Goal: Task Accomplishment & Management: Use online tool/utility

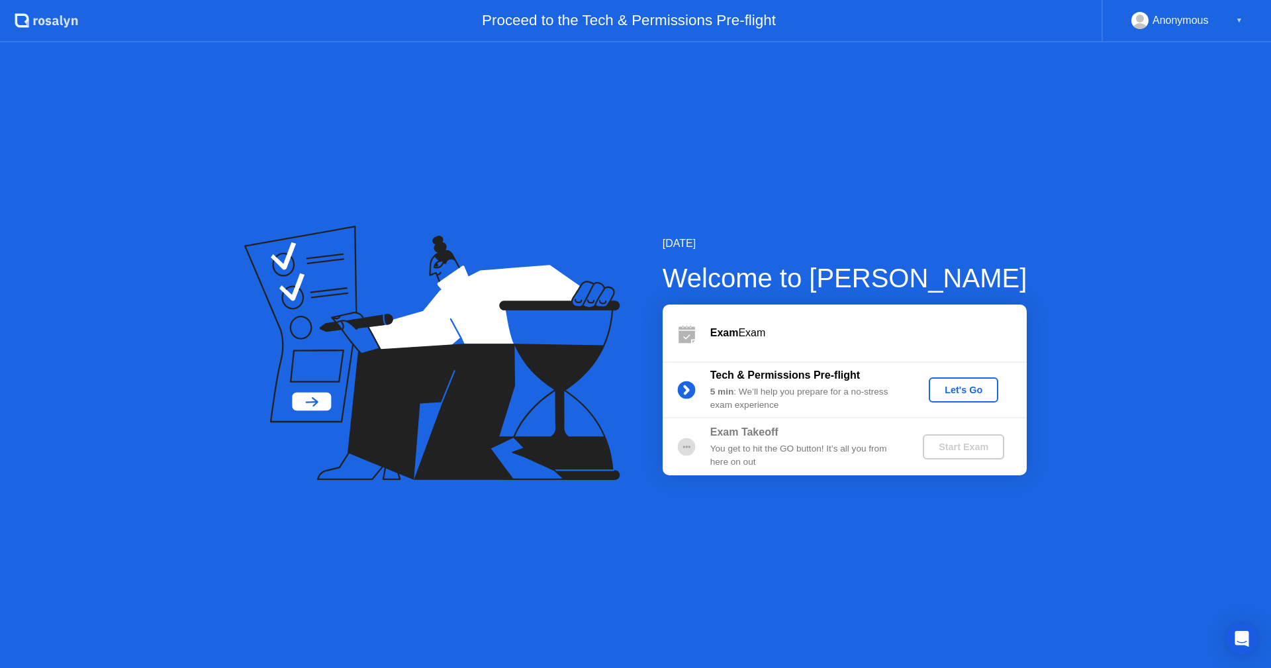
click at [970, 389] on div "Let's Go" at bounding box center [963, 390] width 59 height 11
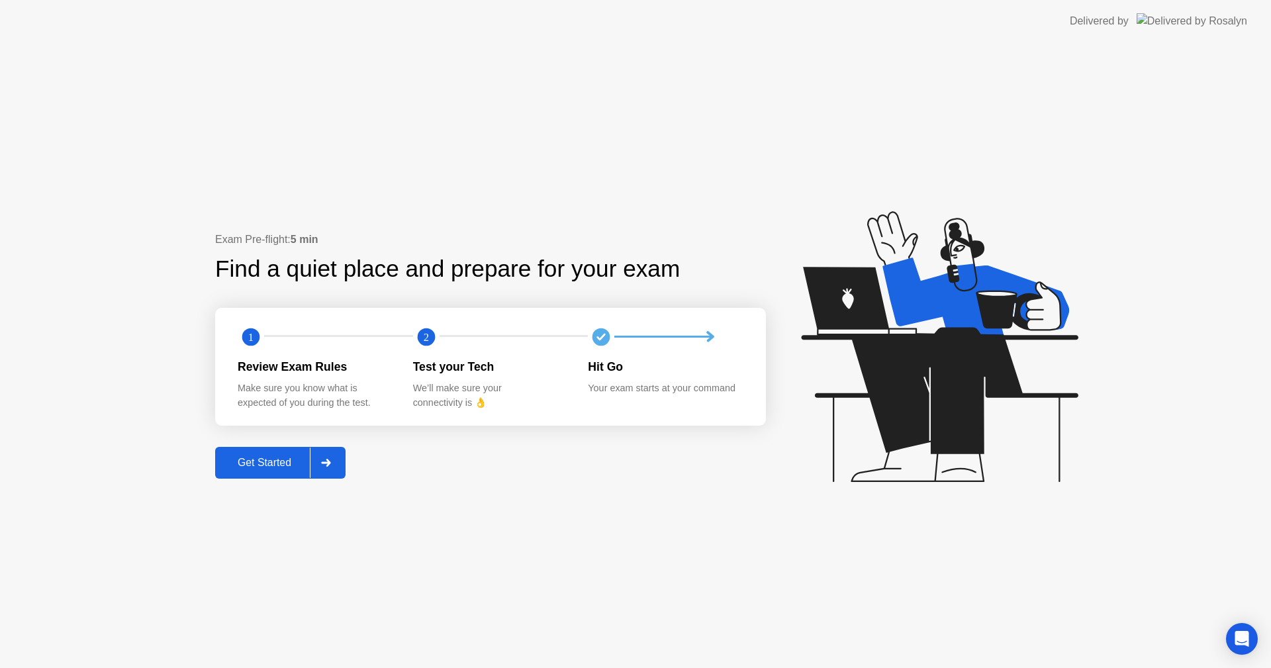
click at [267, 464] on div "Get Started" at bounding box center [264, 463] width 91 height 12
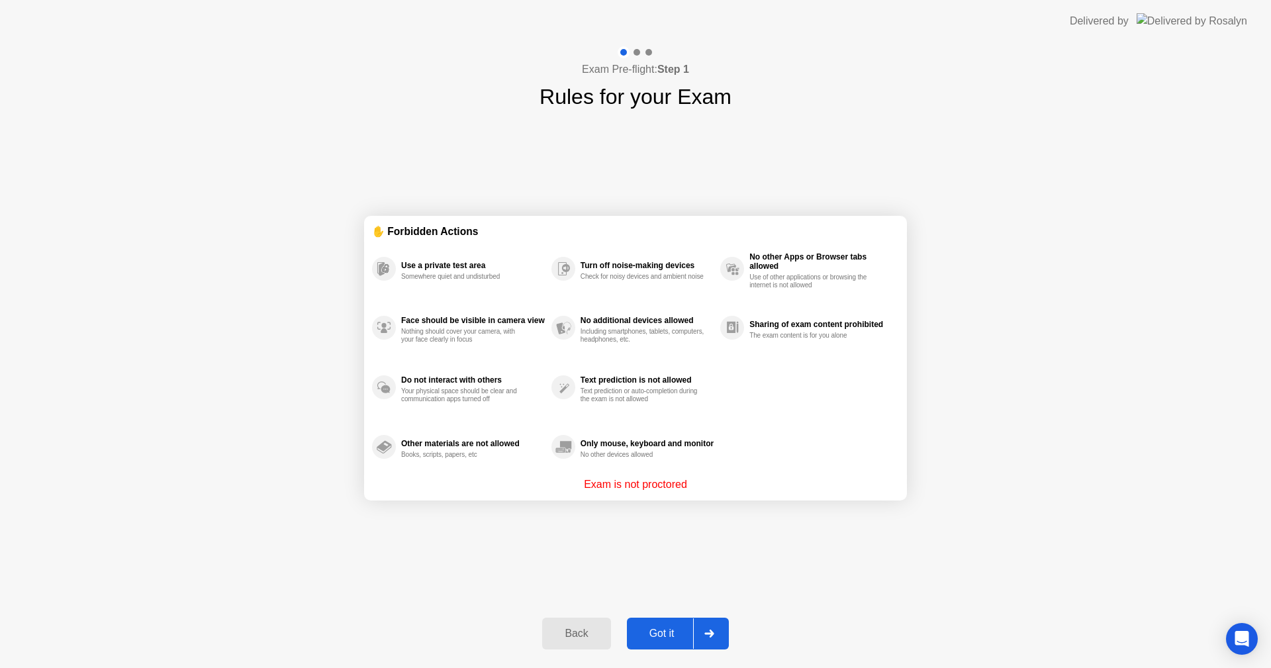
click at [673, 632] on div "Got it" at bounding box center [662, 634] width 62 height 12
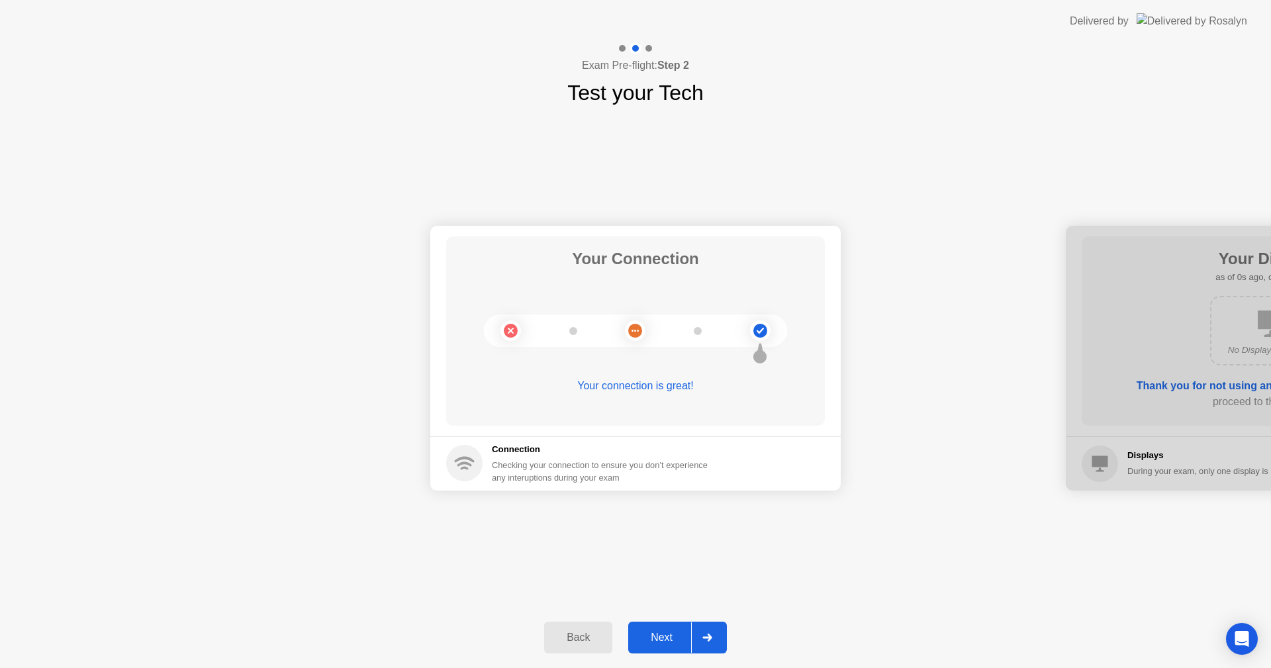
click at [673, 632] on div "Next" at bounding box center [661, 638] width 59 height 12
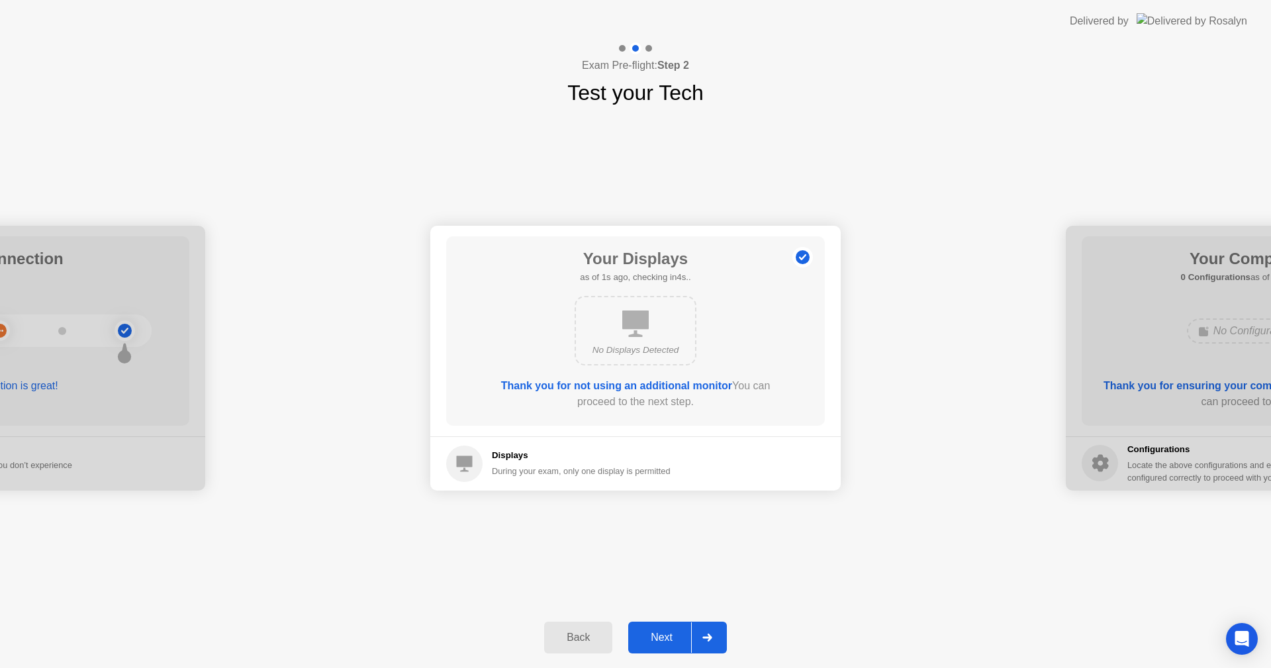
click at [673, 632] on div "Next" at bounding box center [661, 638] width 59 height 12
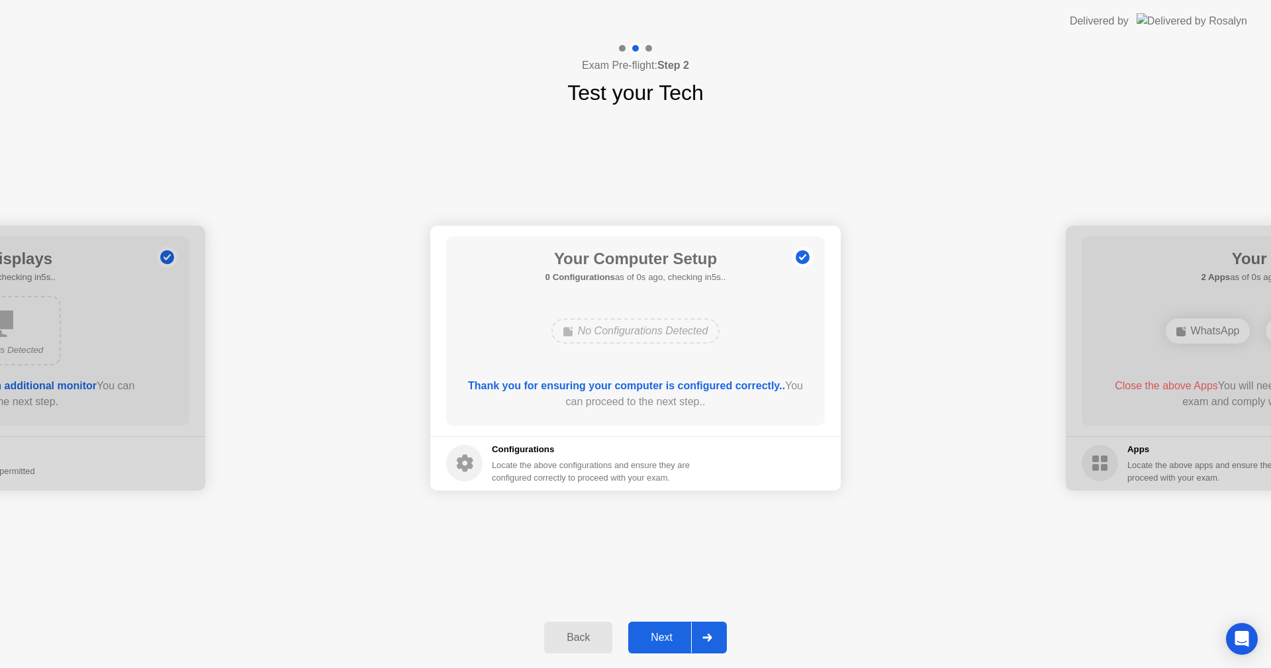
click at [673, 632] on div "Next" at bounding box center [661, 638] width 59 height 12
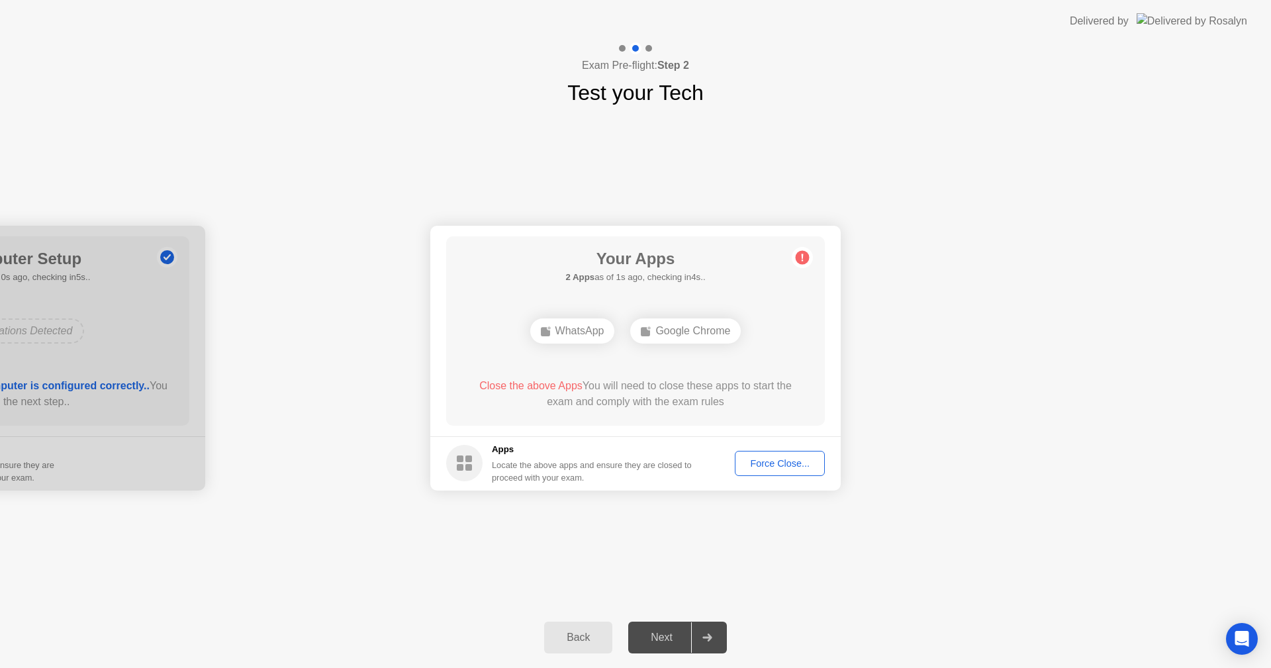
click at [788, 466] on div "Force Close..." at bounding box center [780, 463] width 81 height 11
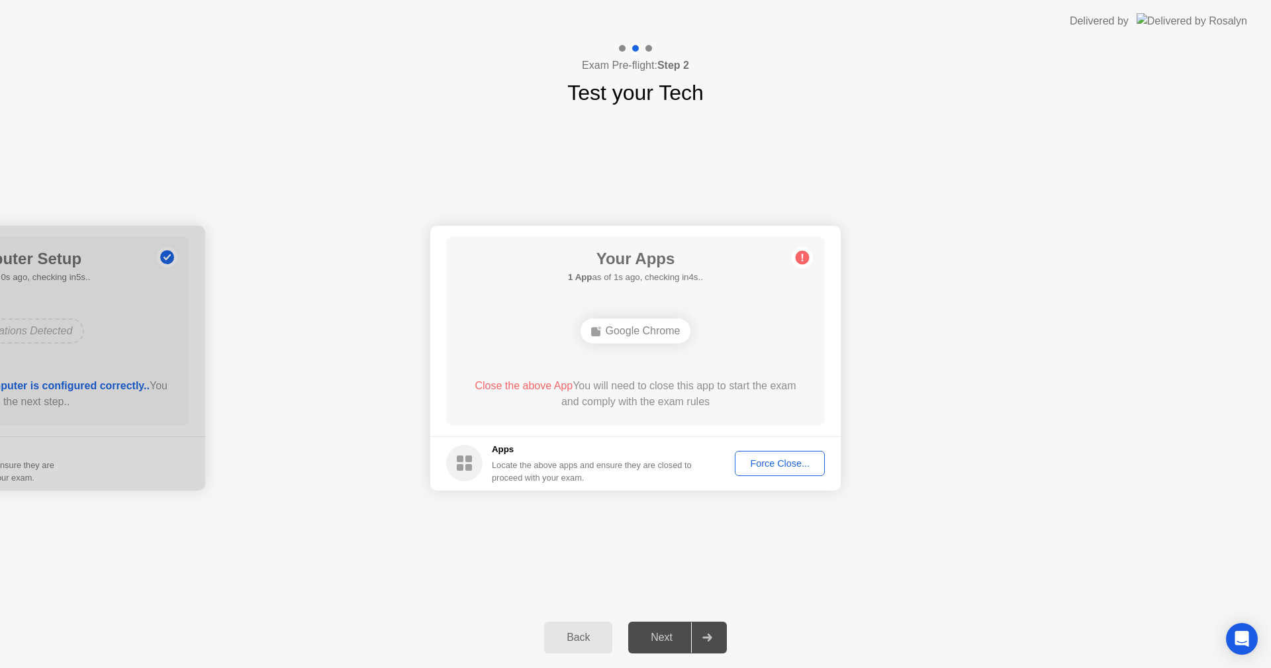
click at [773, 464] on div "Force Close..." at bounding box center [780, 463] width 81 height 11
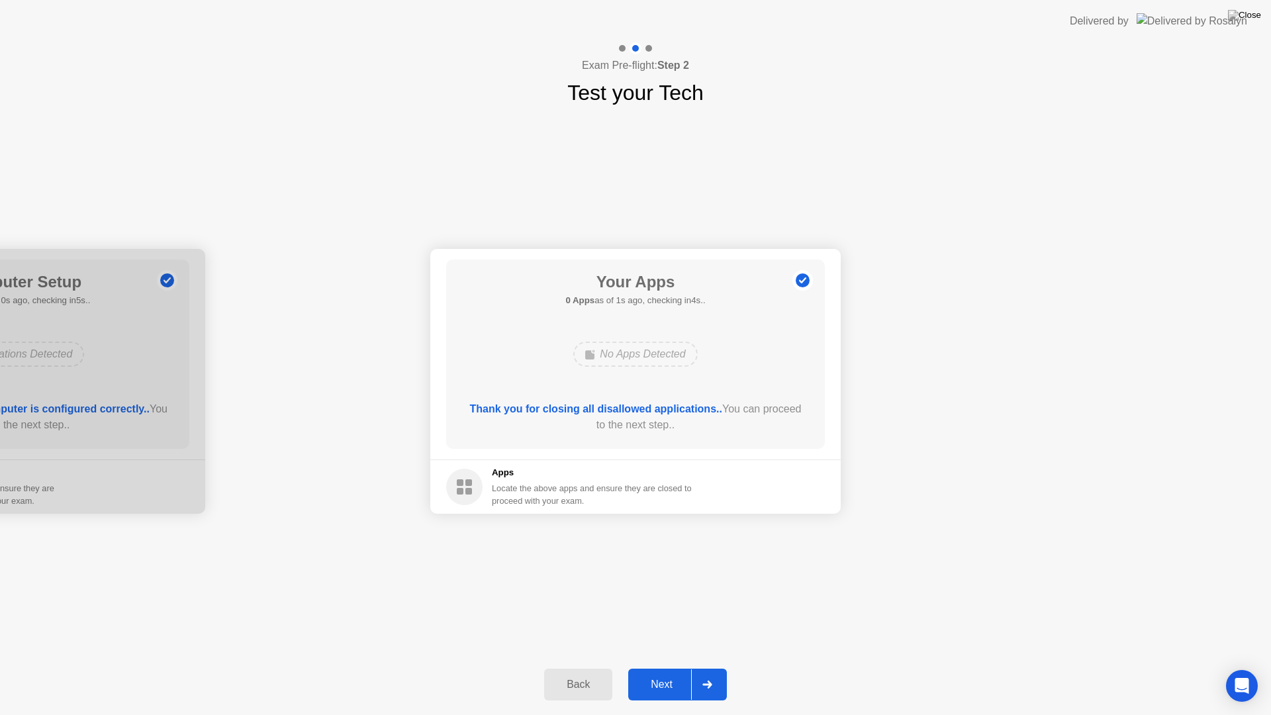
click at [668, 667] on div "Next" at bounding box center [661, 685] width 59 height 12
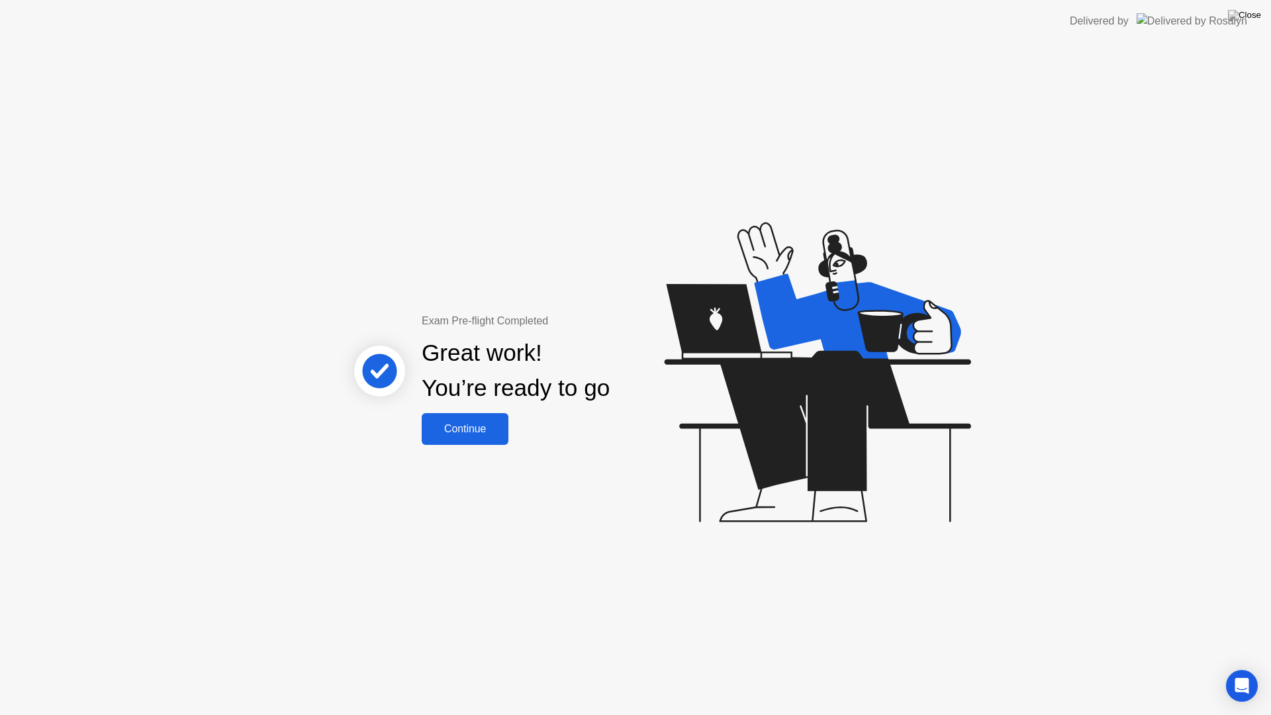
click at [485, 438] on button "Continue" at bounding box center [465, 429] width 87 height 32
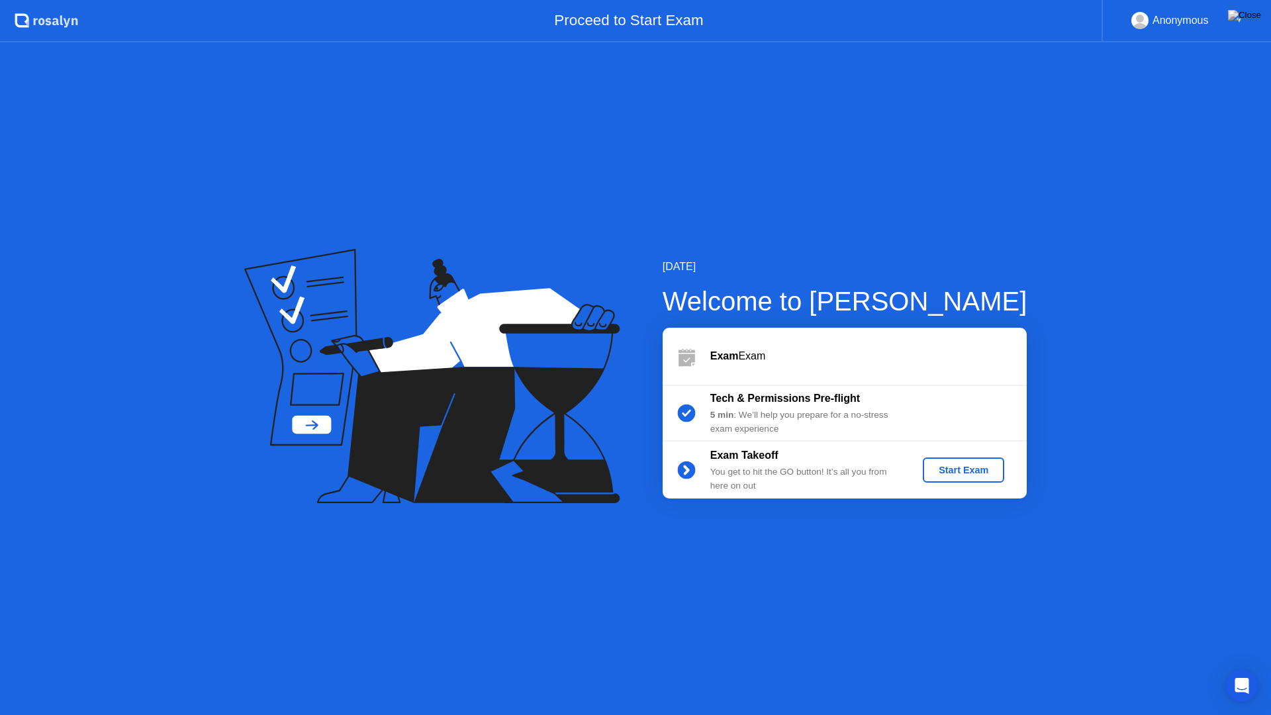
click at [967, 474] on div "Start Exam" at bounding box center [963, 470] width 71 height 11
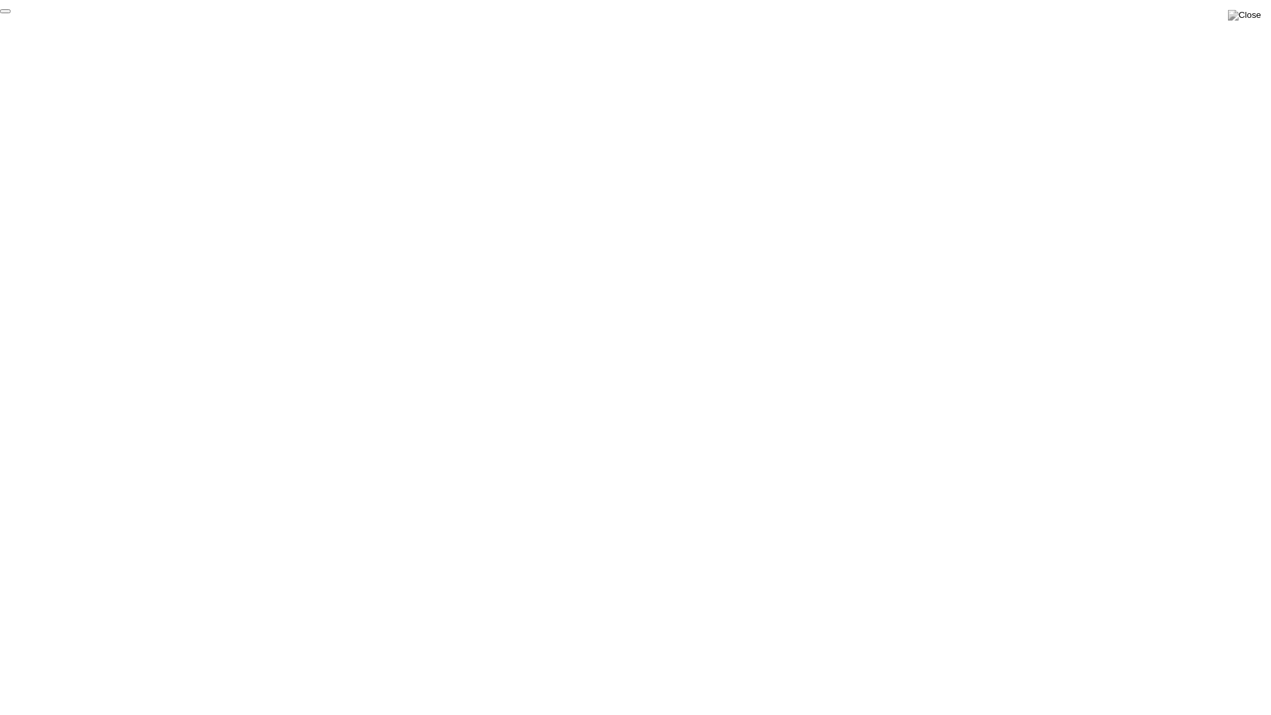
click div "End Proctoring Session"
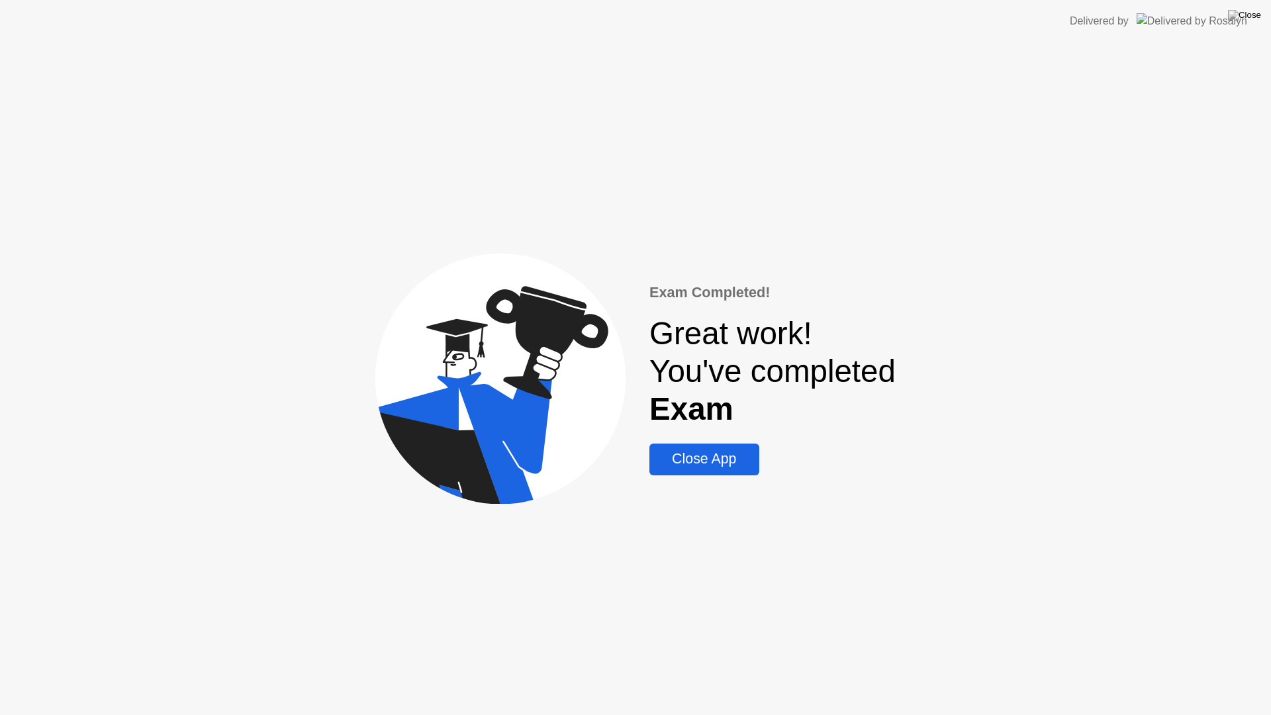
click at [711, 464] on div "Close App" at bounding box center [704, 459] width 101 height 17
